Goal: Task Accomplishment & Management: Manage account settings

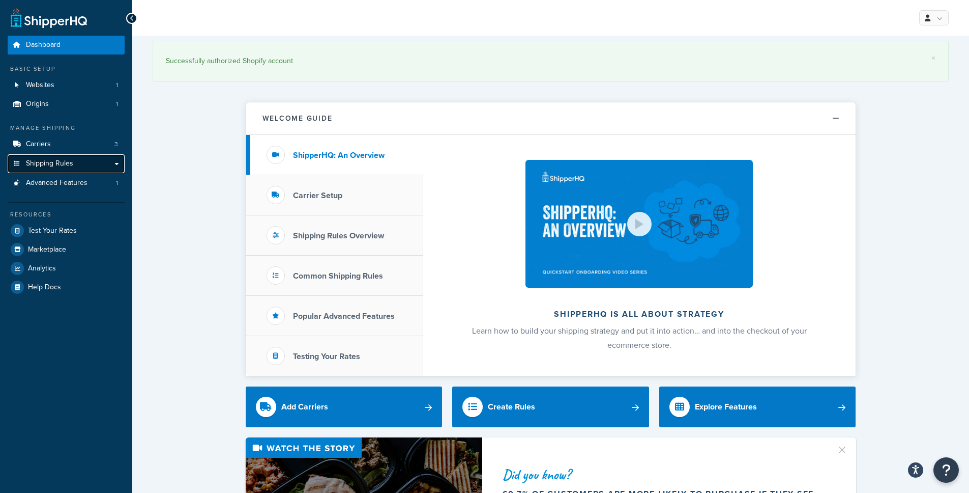
click at [52, 169] on link "Shipping Rules" at bounding box center [66, 163] width 117 height 19
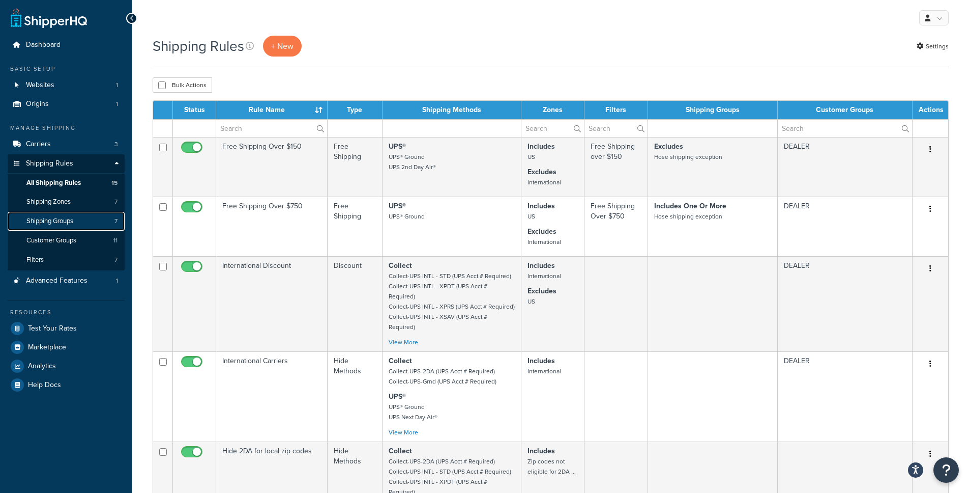
click at [64, 222] on span "Shipping Groups" at bounding box center [49, 221] width 47 height 9
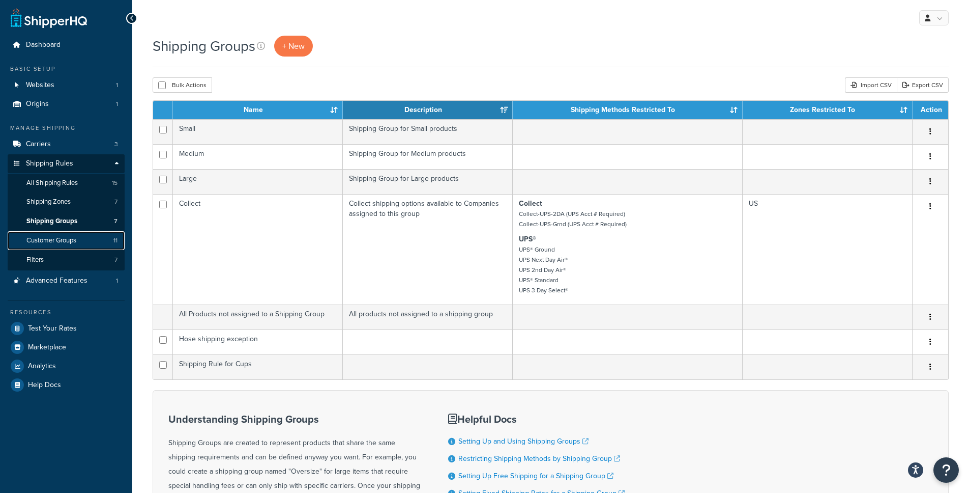
click at [56, 237] on span "Customer Groups" at bounding box center [51, 240] width 50 height 9
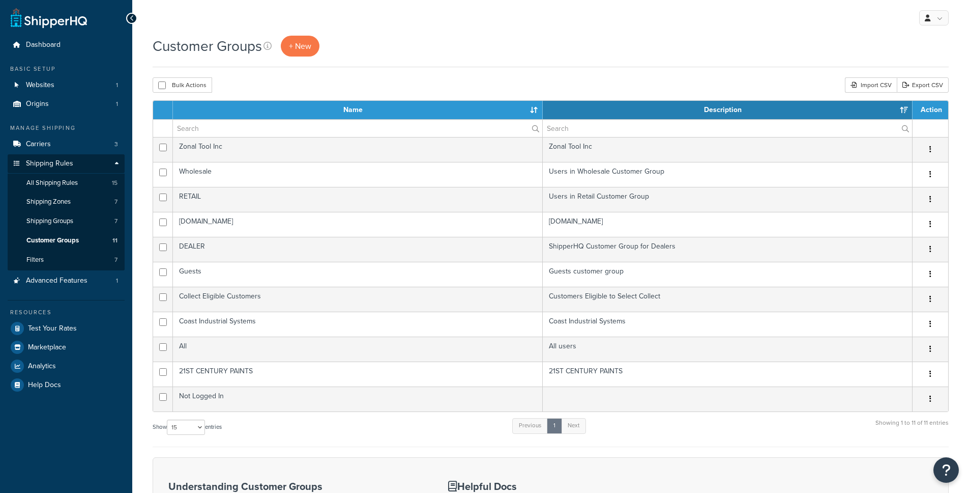
select select "15"
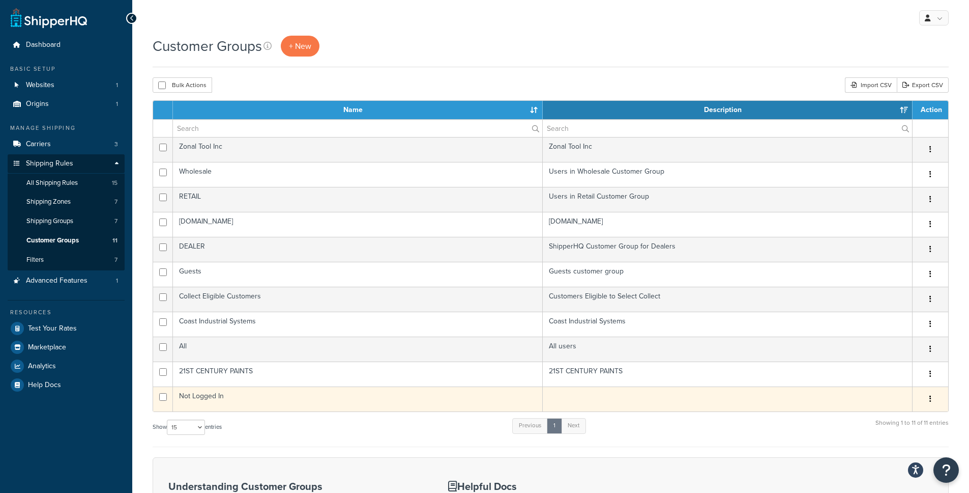
click at [927, 402] on button "button" at bounding box center [931, 399] width 14 height 16
click at [896, 417] on link "Edit" at bounding box center [889, 419] width 80 height 21
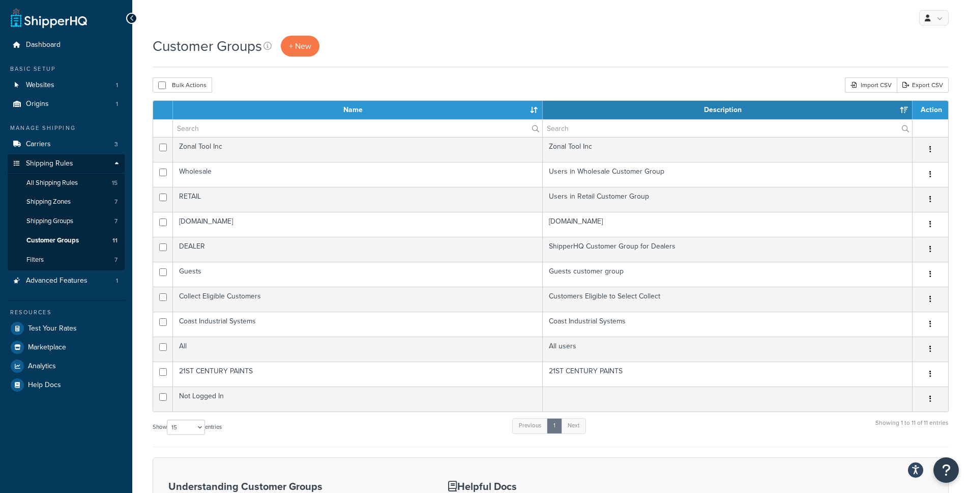
click at [493, 85] on div "Bulk Actions Duplicate Delete Import CSV Export CSV" at bounding box center [551, 84] width 796 height 15
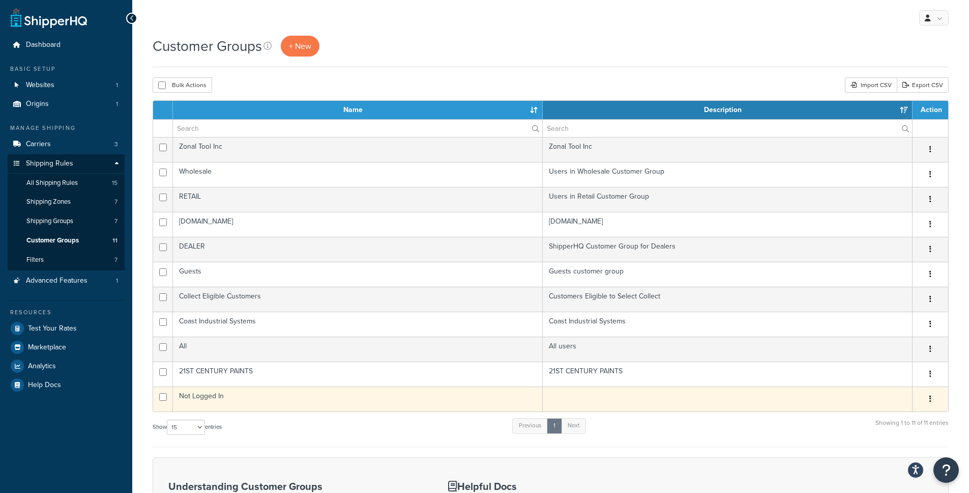
click at [933, 396] on button "button" at bounding box center [931, 399] width 14 height 16
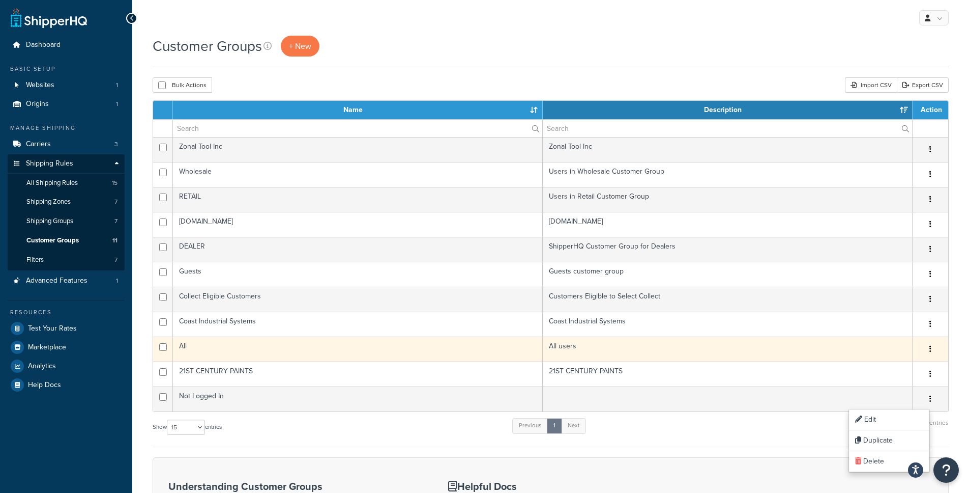
click at [933, 352] on button "button" at bounding box center [931, 349] width 14 height 16
click at [931, 347] on icon "button" at bounding box center [931, 348] width 2 height 7
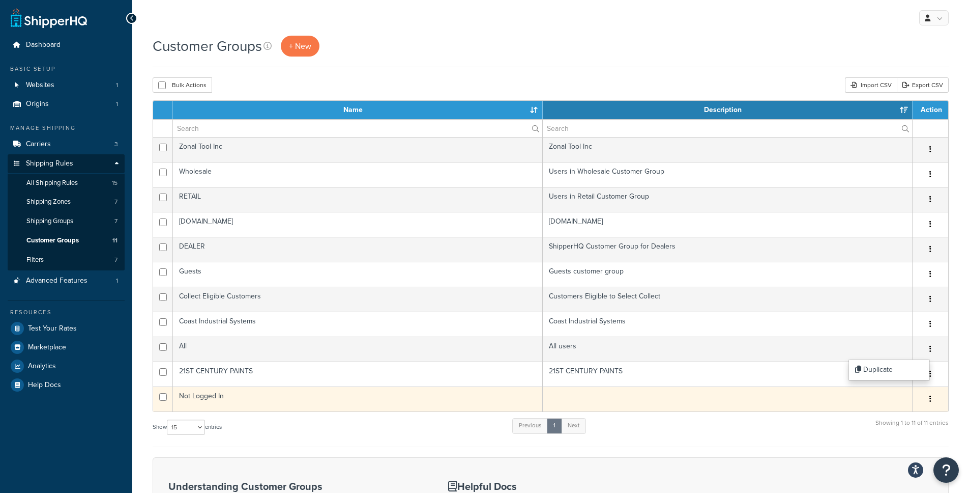
click at [932, 398] on button "button" at bounding box center [931, 399] width 14 height 16
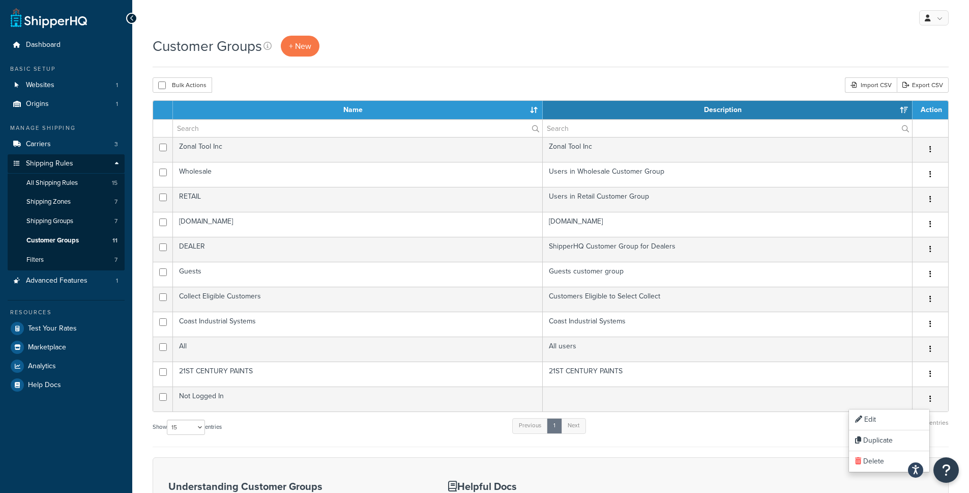
click at [644, 437] on div "Show 10 15 25 50 100 entries Previous 1 Next Showing 1 to 11 of 11 entries" at bounding box center [551, 432] width 796 height 30
click at [72, 187] on link "All Shipping Rules 15" at bounding box center [66, 183] width 117 height 19
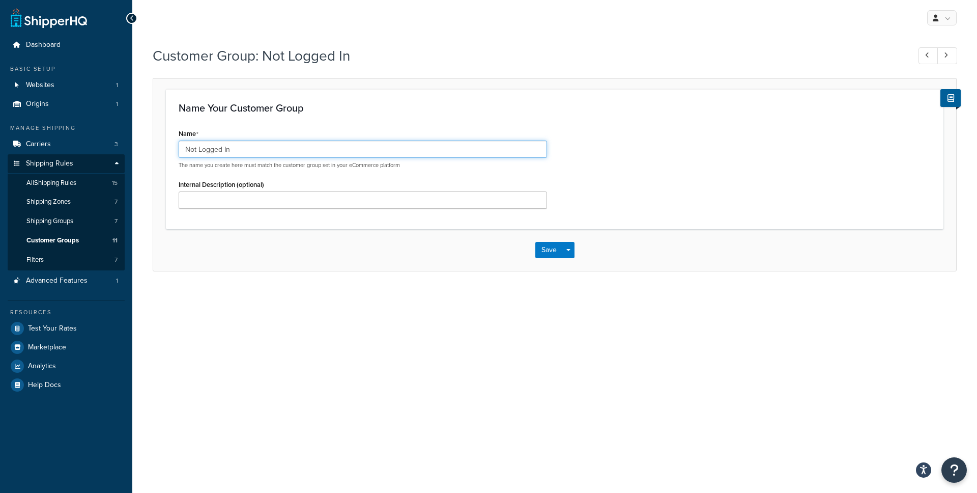
click at [246, 147] on input "Not Logged In" at bounding box center [363, 148] width 368 height 17
click at [194, 149] on input "Not Logged In" at bounding box center [363, 148] width 368 height 17
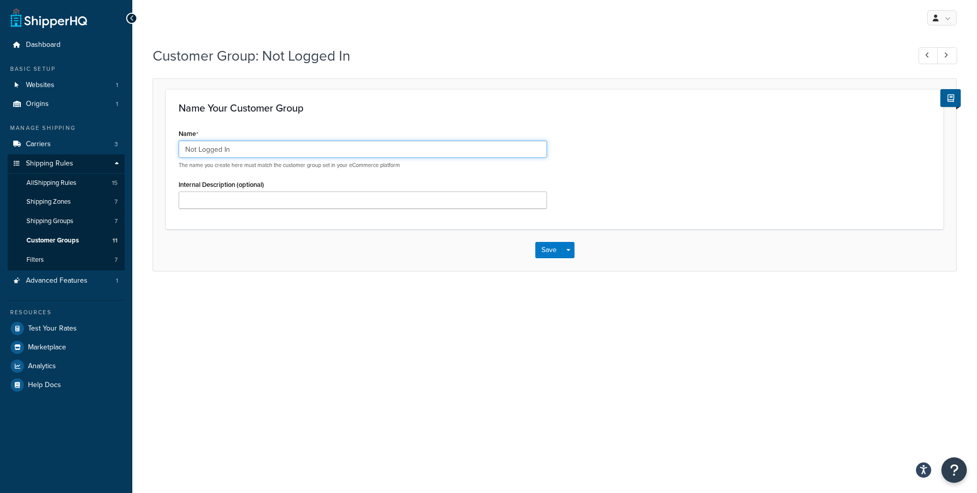
click at [210, 150] on input "Not Logged In" at bounding box center [363, 148] width 368 height 17
click at [224, 150] on input "Not Logged In" at bounding box center [363, 148] width 368 height 17
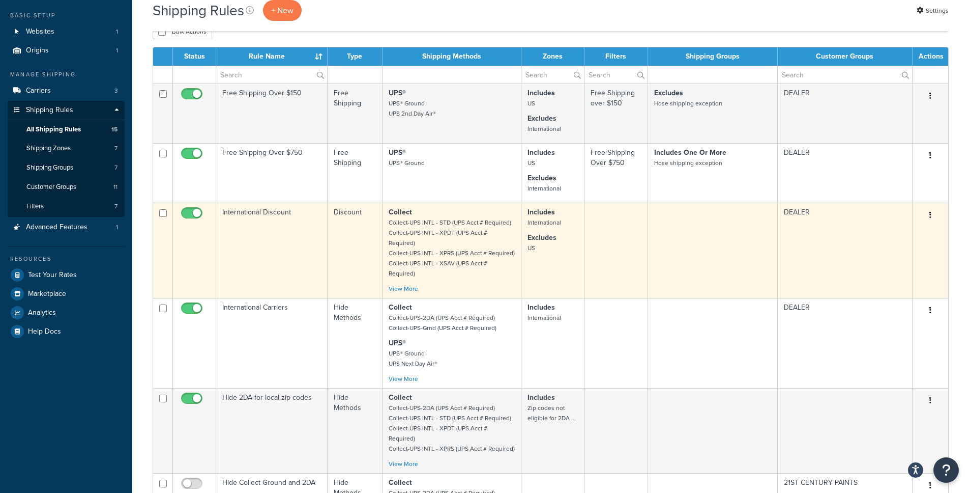
scroll to position [53, 0]
click at [405, 276] on div "Collect Collect-UPS INTL - STD (UPS Acct # Required) Collect-UPS INTL - XPDT (U…" at bounding box center [452, 251] width 126 height 87
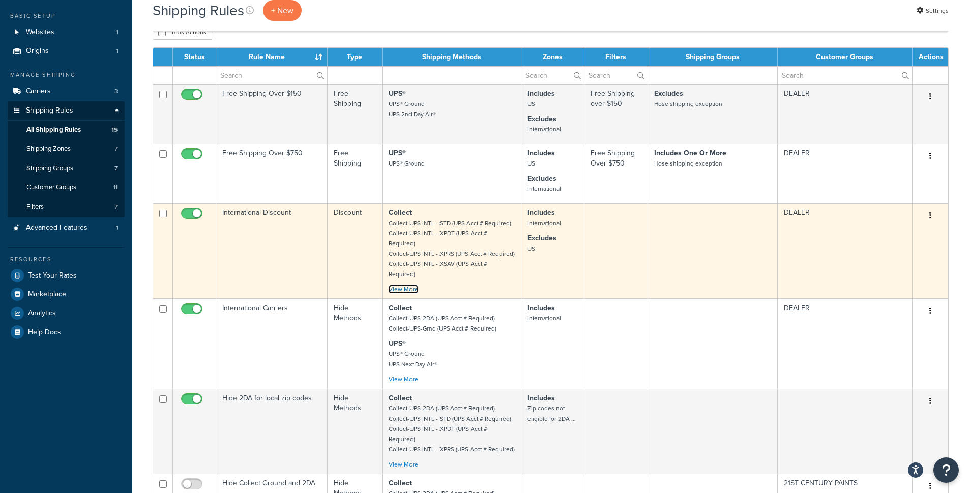
click at [405, 284] on link "View More" at bounding box center [404, 288] width 30 height 9
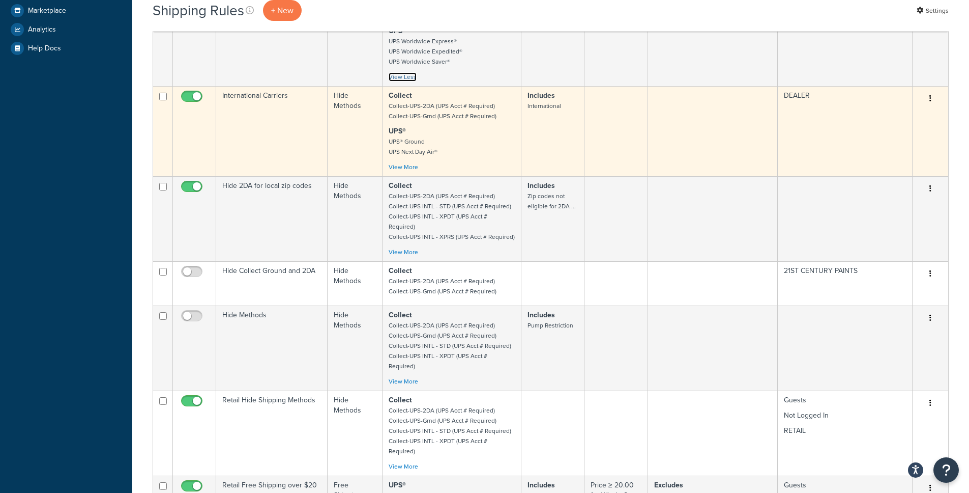
scroll to position [519, 0]
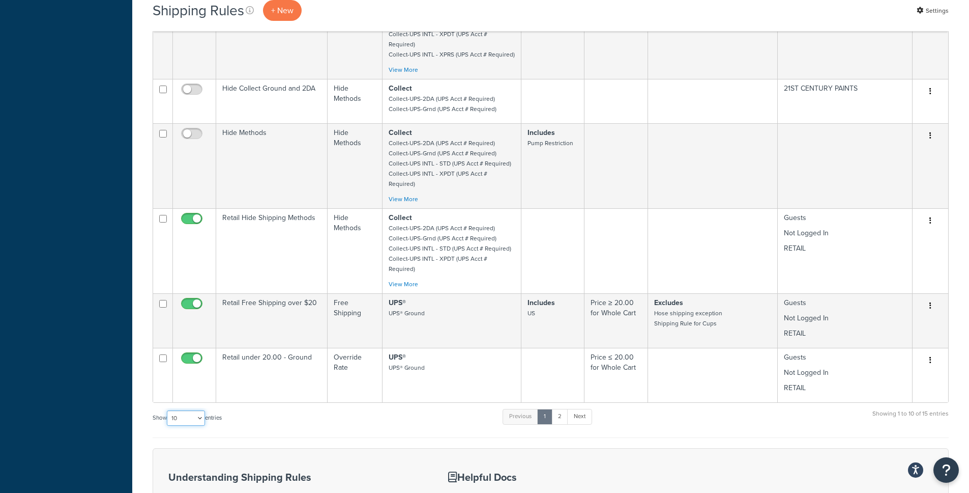
click at [205, 410] on select "10 15 25 50 100 1000" at bounding box center [186, 417] width 38 height 15
select select "25"
click at [168, 410] on select "10 15 25 50 100 1000" at bounding box center [186, 417] width 38 height 15
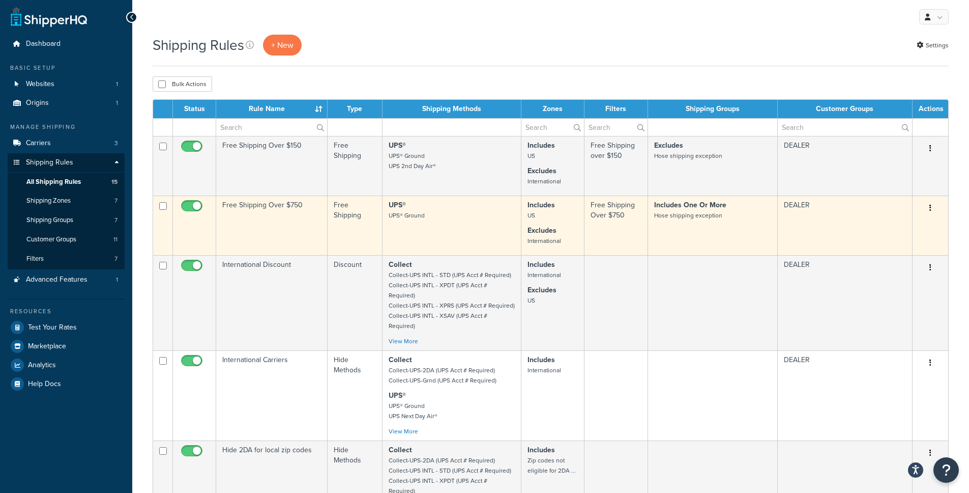
scroll to position [0, 0]
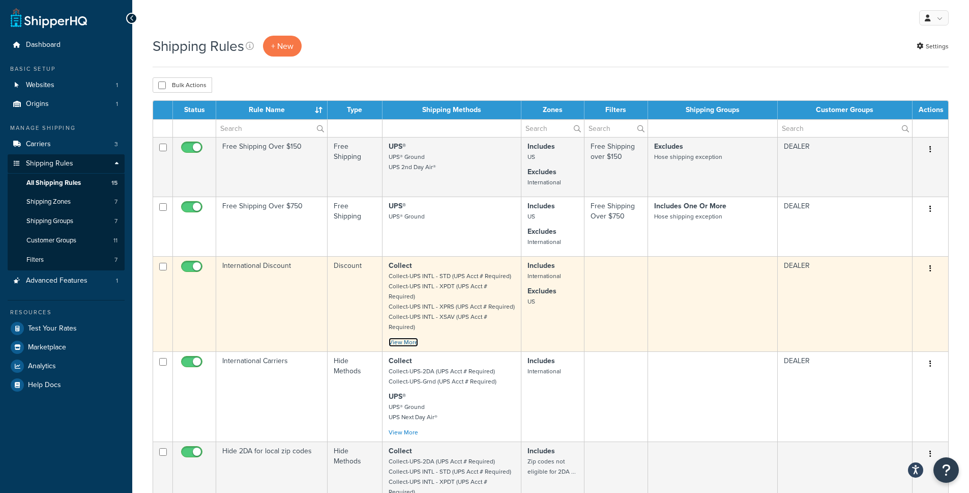
click at [410, 337] on link "View More" at bounding box center [404, 341] width 30 height 9
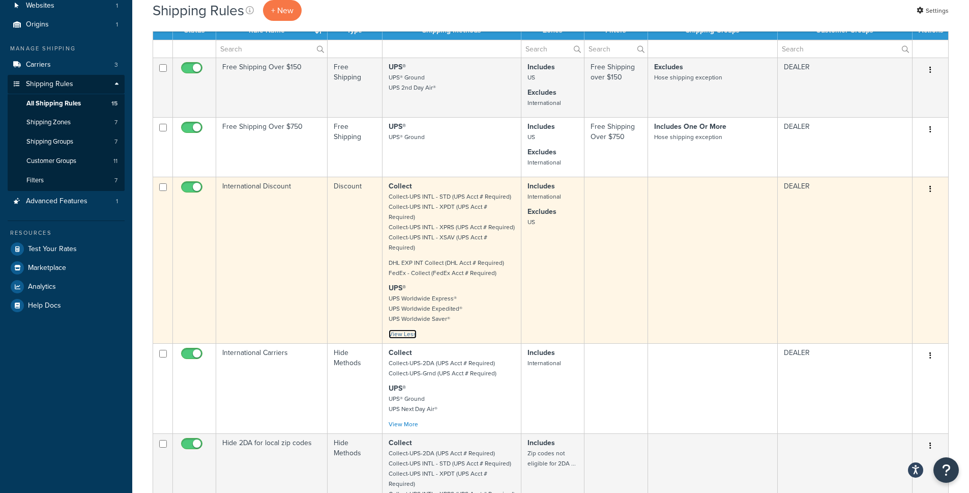
scroll to position [88, 0]
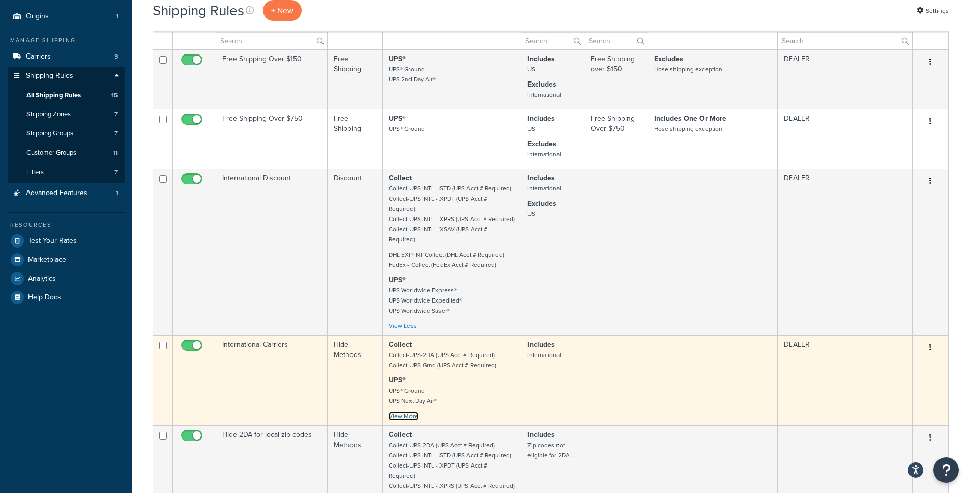
click at [411, 411] on link "View More" at bounding box center [404, 415] width 30 height 9
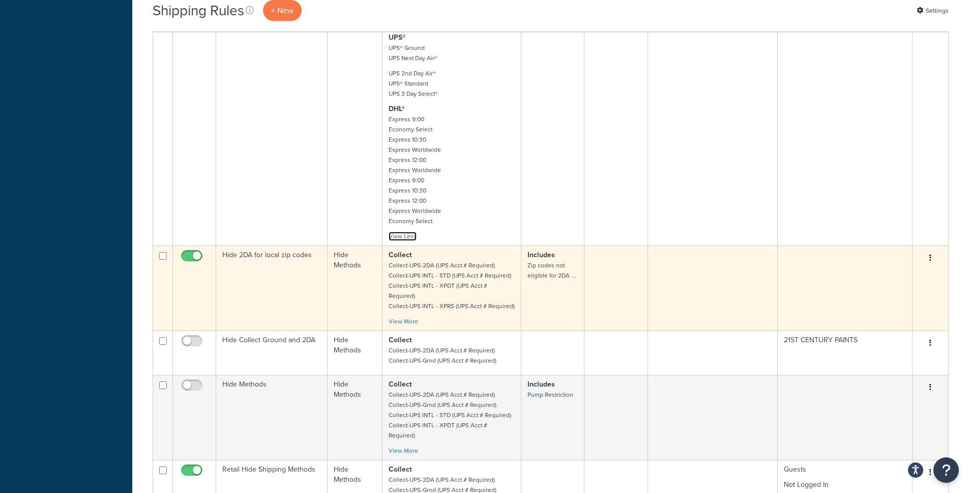
scroll to position [432, 0]
click at [412, 315] on link "View More" at bounding box center [404, 319] width 30 height 9
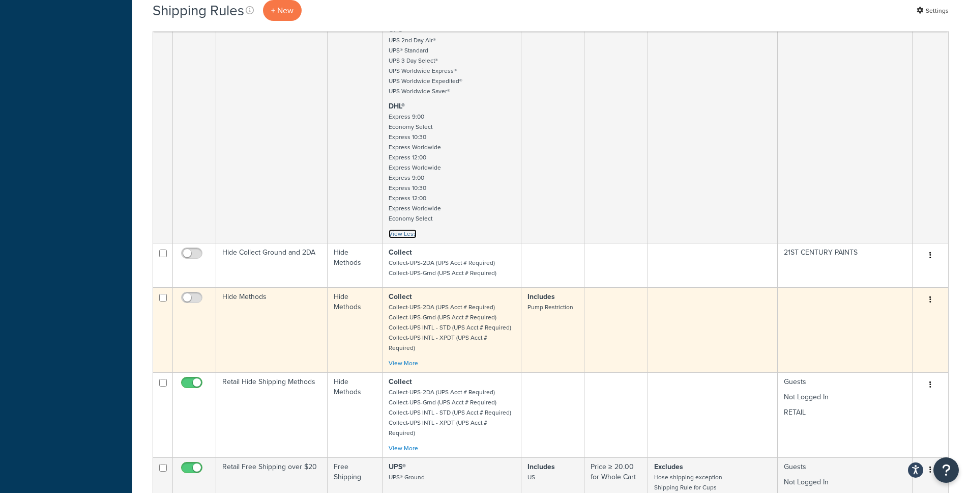
scroll to position [813, 0]
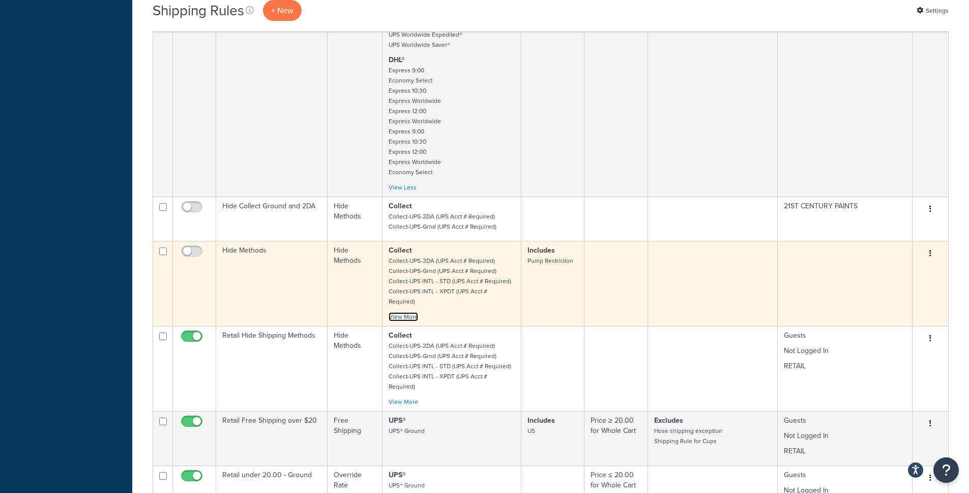
click at [407, 312] on link "View More" at bounding box center [404, 316] width 30 height 9
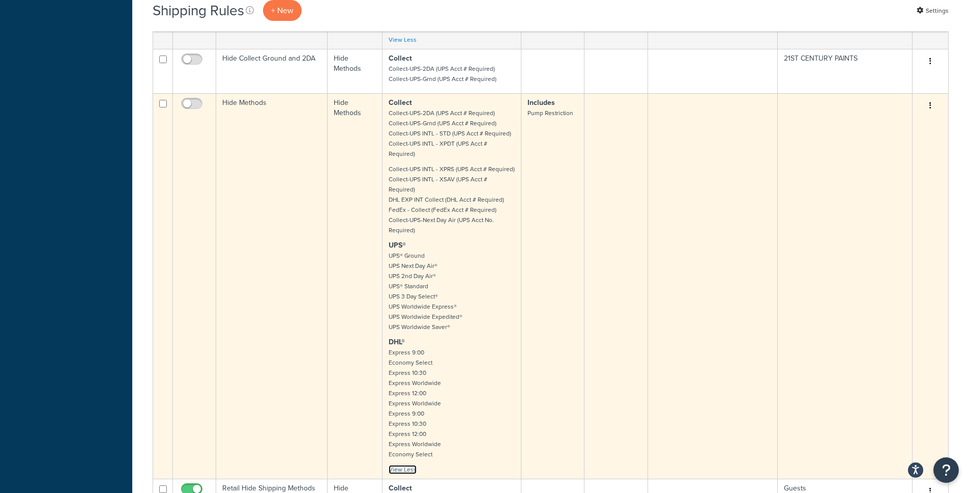
scroll to position [1085, 0]
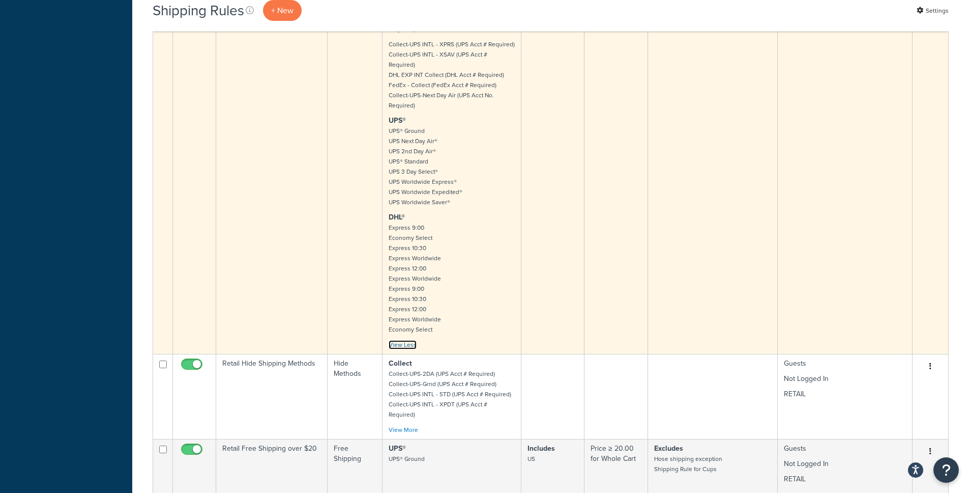
click at [403, 340] on link "View Less" at bounding box center [403, 344] width 28 height 9
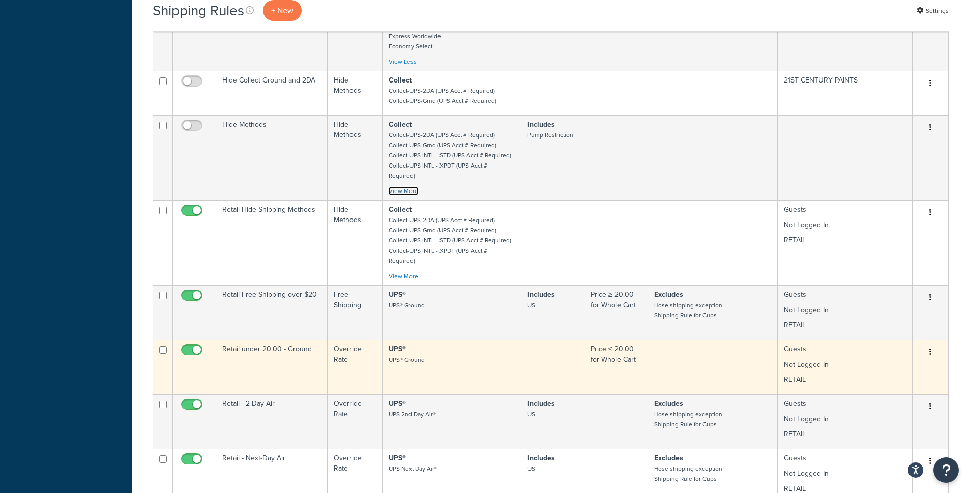
scroll to position [946, 0]
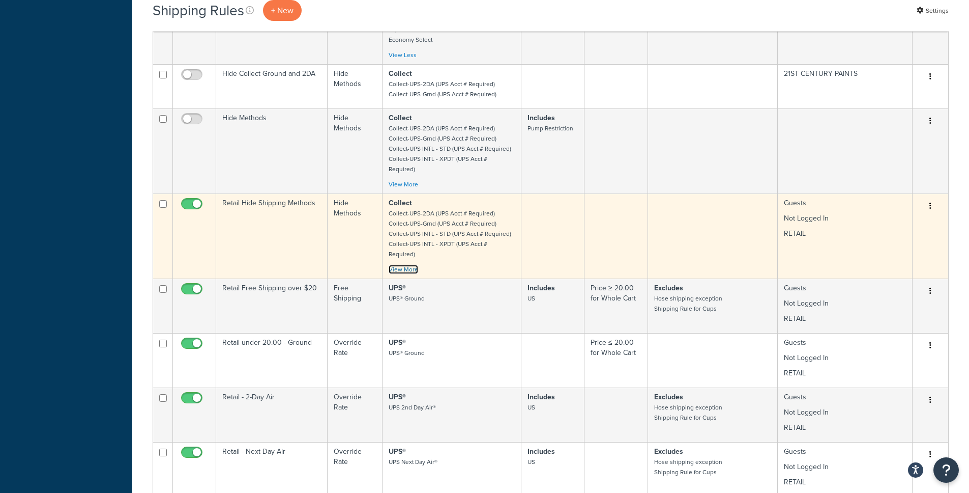
click at [408, 265] on link "View More" at bounding box center [404, 269] width 30 height 9
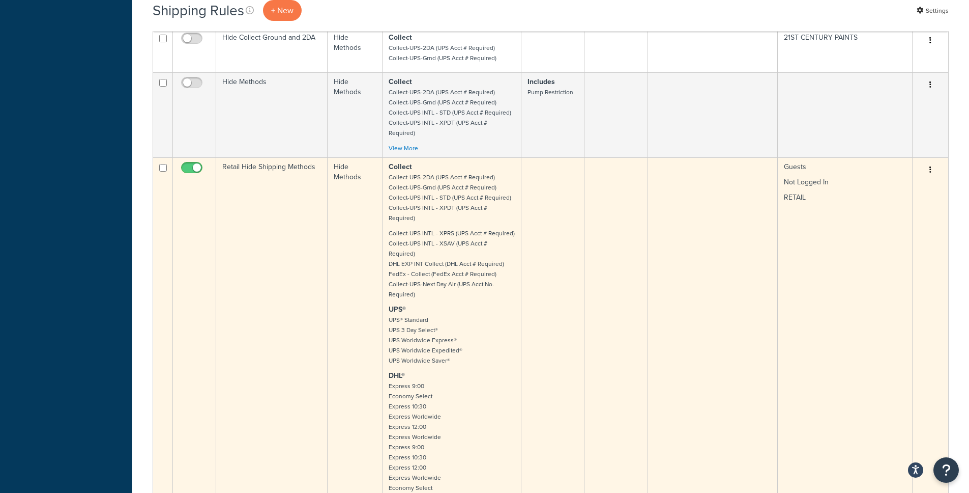
scroll to position [1032, 0]
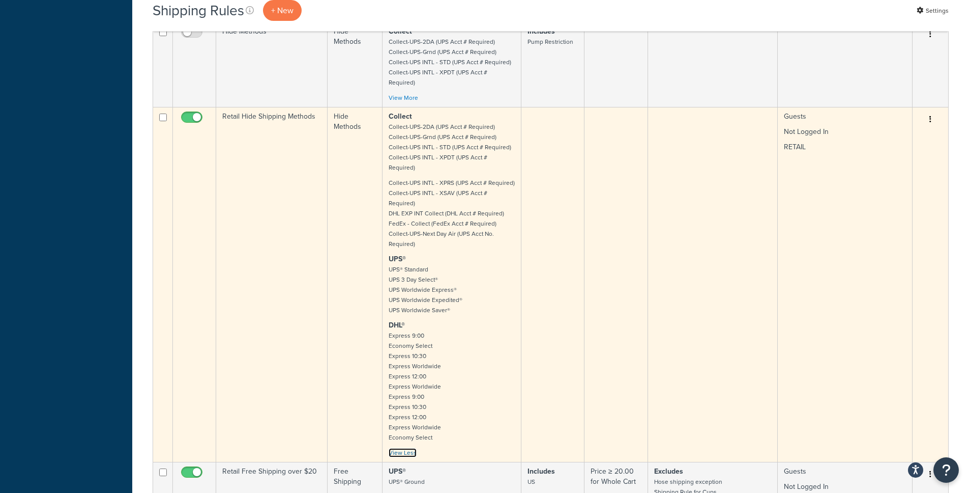
click at [404, 448] on link "View Less" at bounding box center [403, 452] width 28 height 9
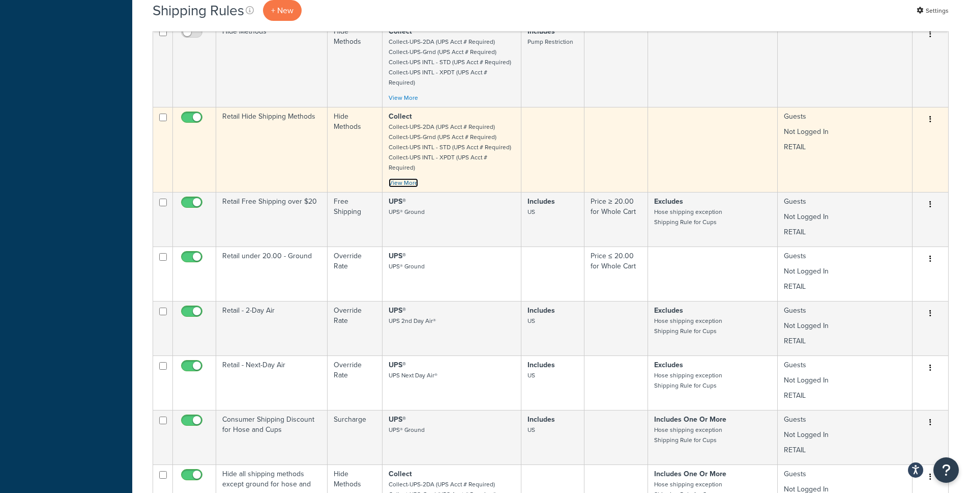
click at [408, 178] on link "View More" at bounding box center [404, 182] width 30 height 9
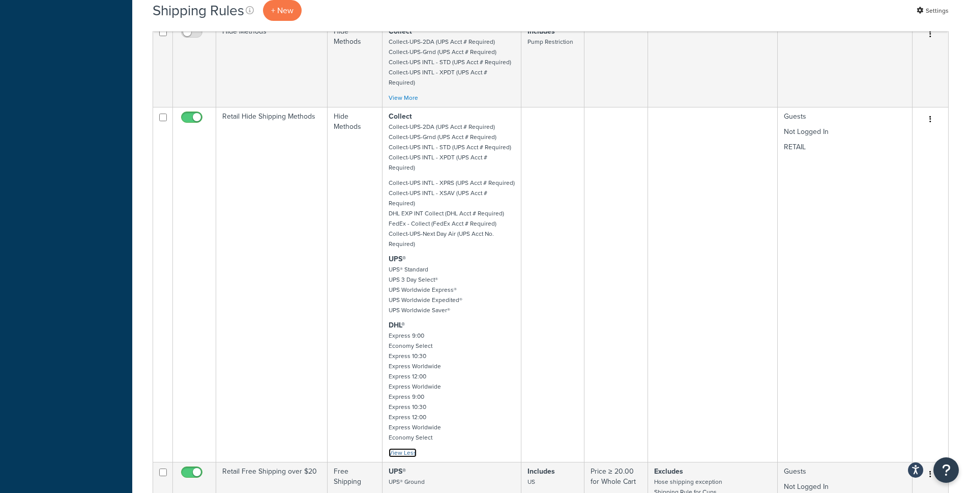
click at [408, 448] on link "View Less" at bounding box center [403, 452] width 28 height 9
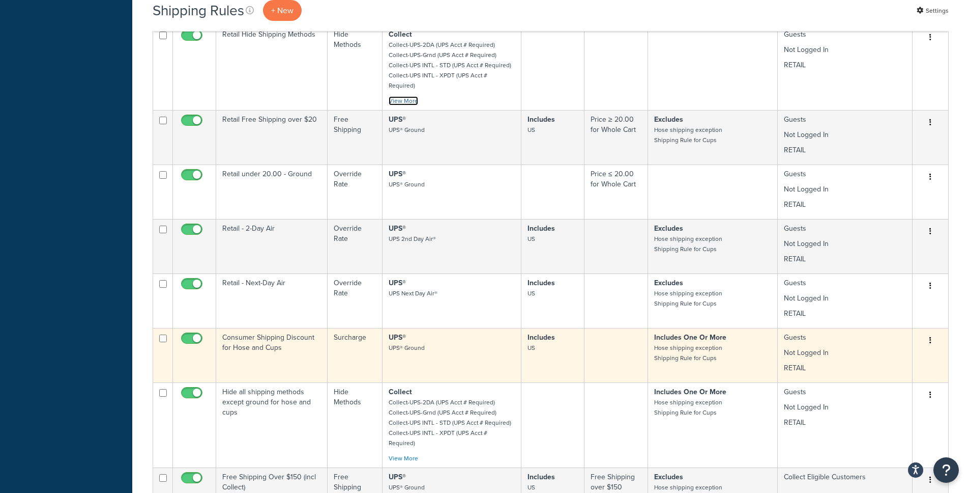
scroll to position [1208, 0]
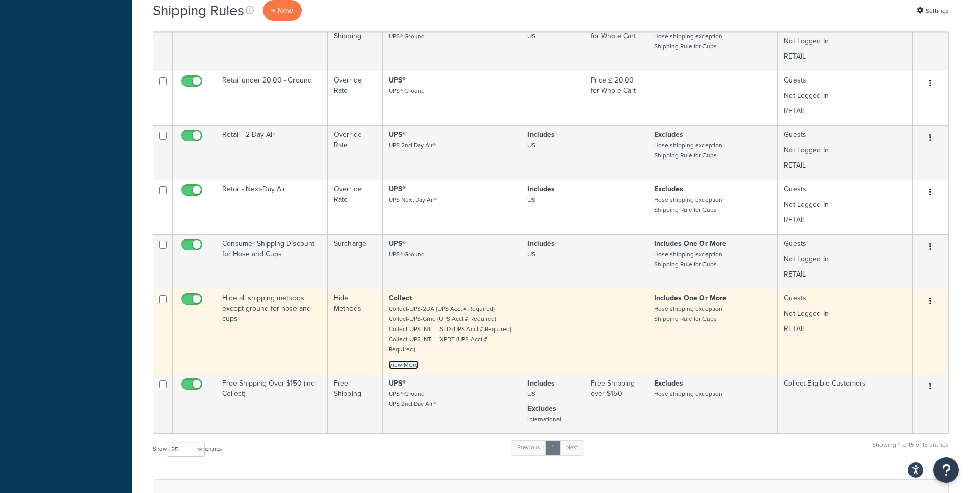
click at [401, 360] on link "View More" at bounding box center [404, 364] width 30 height 9
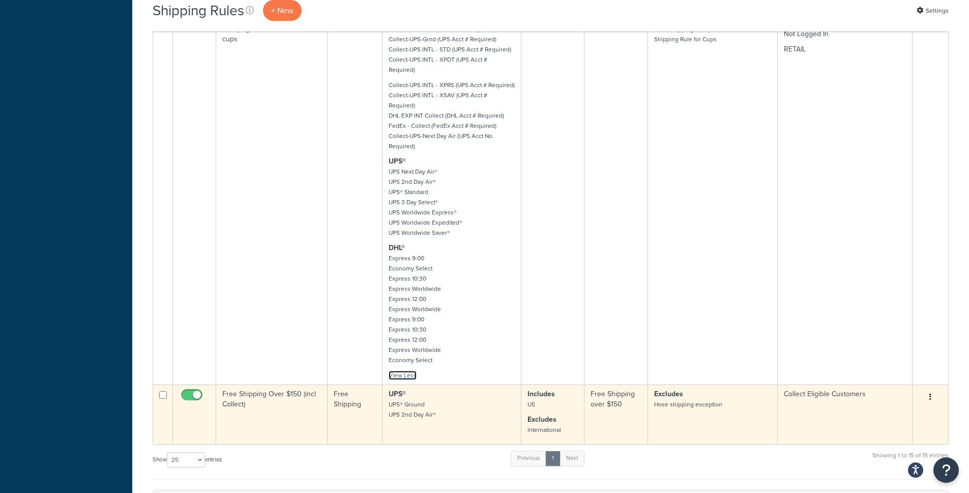
scroll to position [1488, 0]
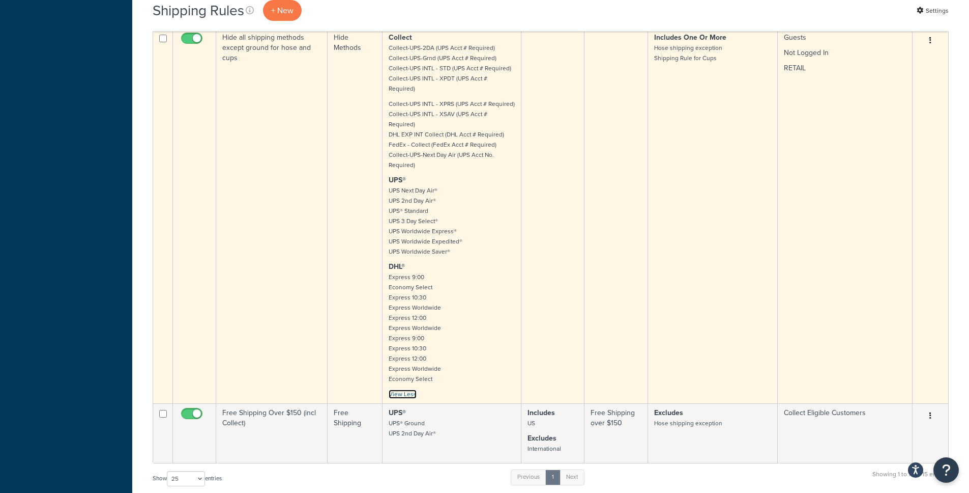
click at [407, 389] on link "View Less" at bounding box center [403, 393] width 28 height 9
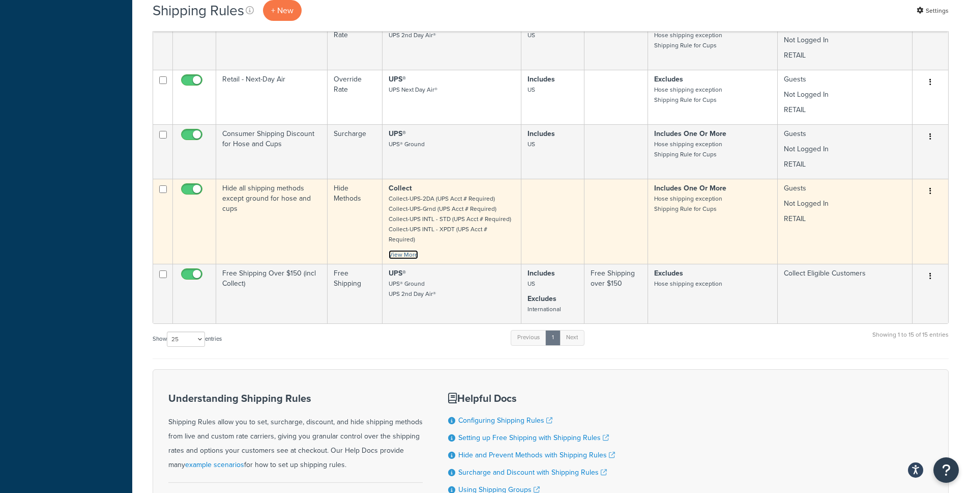
scroll to position [1281, 0]
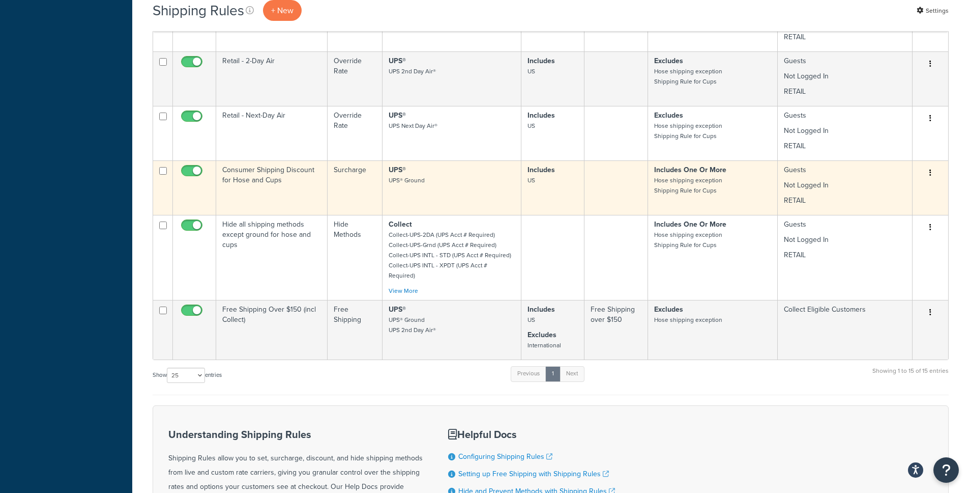
click at [928, 165] on button "button" at bounding box center [931, 173] width 14 height 16
click at [917, 182] on link "Edit" at bounding box center [897, 192] width 80 height 21
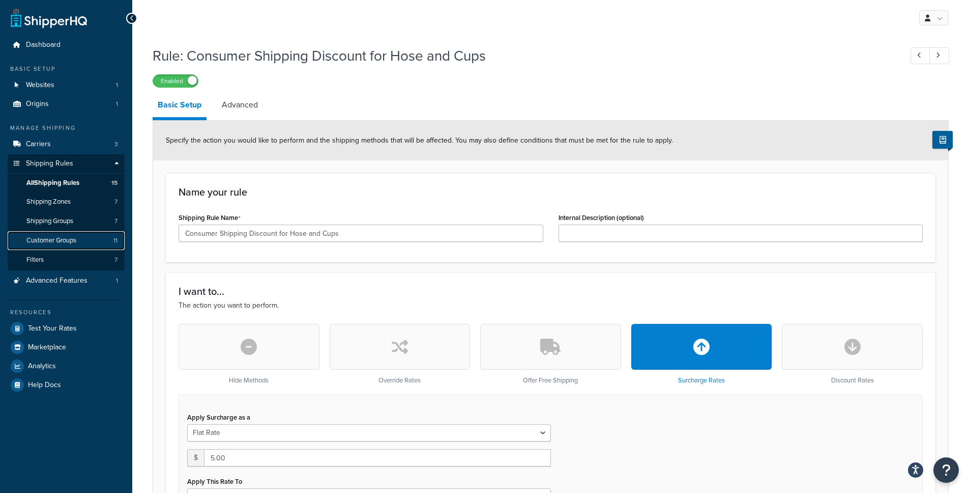
click at [65, 239] on span "Customer Groups" at bounding box center [51, 240] width 50 height 9
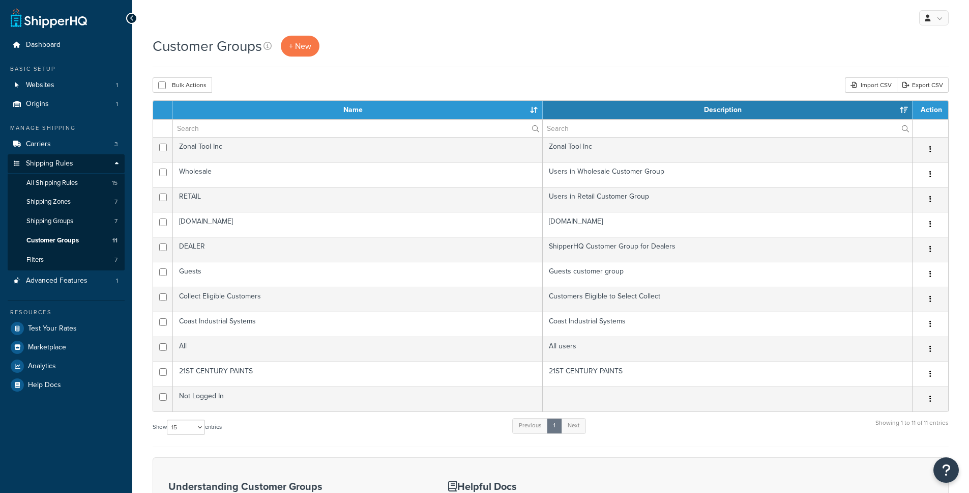
select select "15"
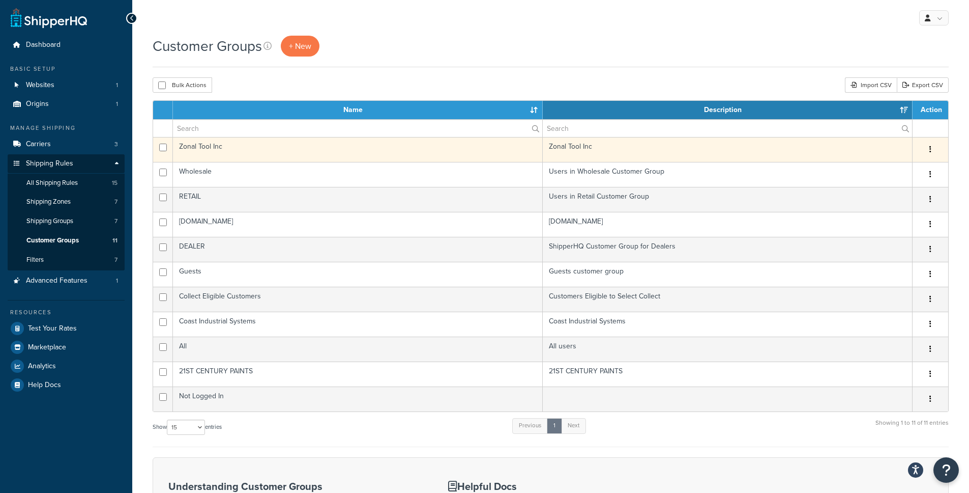
click at [932, 149] on button "button" at bounding box center [931, 149] width 14 height 16
click at [910, 166] on link "Edit" at bounding box center [889, 170] width 80 height 21
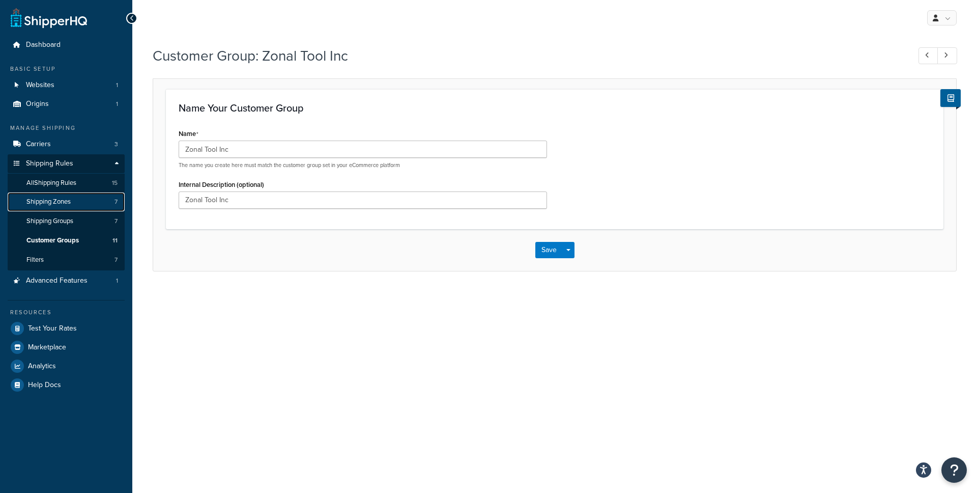
click at [65, 193] on link "Shipping Zones 7" at bounding box center [66, 201] width 117 height 19
click at [62, 186] on span "All Shipping Rules" at bounding box center [51, 183] width 50 height 9
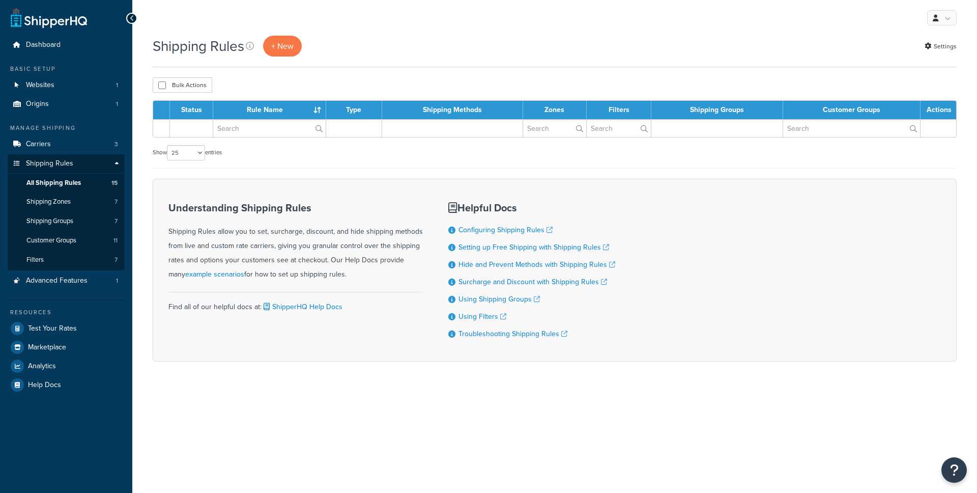
select select "25"
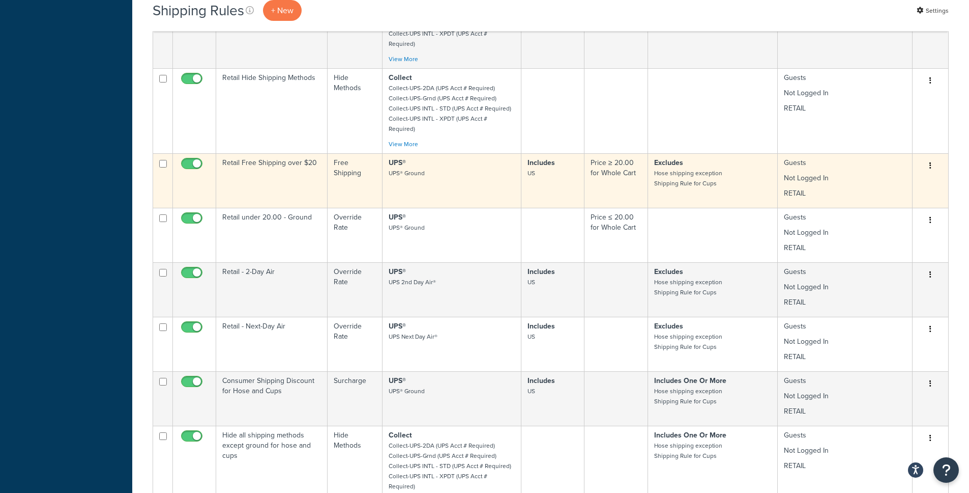
scroll to position [581, 0]
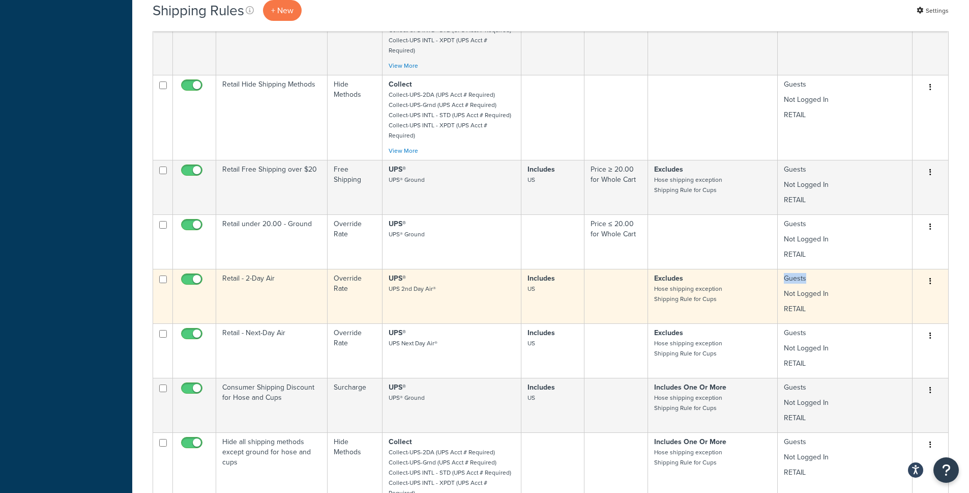
drag, startPoint x: 784, startPoint y: 237, endPoint x: 811, endPoint y: 234, distance: 26.7
click at [811, 269] on td "Guests Not Logged In RETAIL" at bounding box center [845, 296] width 135 height 54
copy td "Guests"
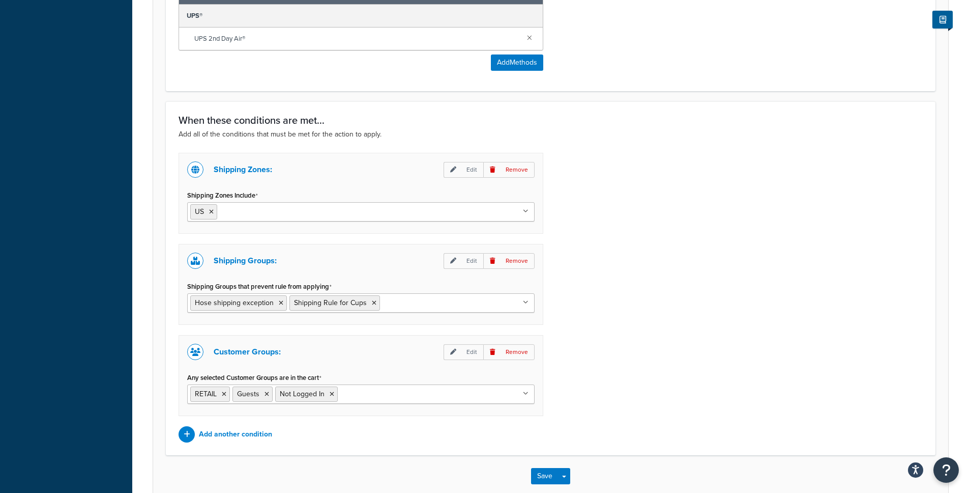
scroll to position [693, 0]
